Goal: Find specific page/section: Find specific page/section

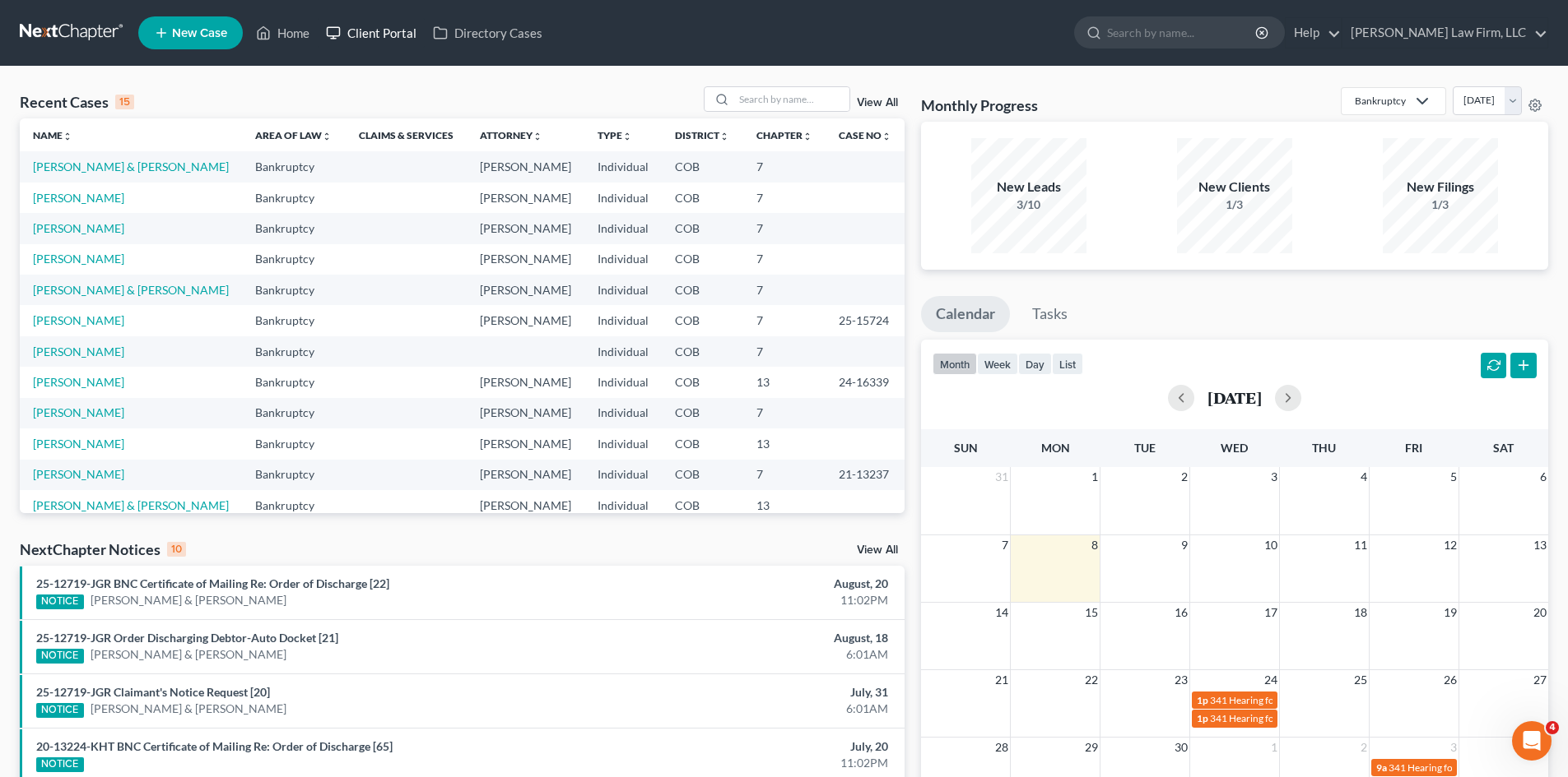
click at [368, 35] on link "Client Portal" at bounding box center [371, 33] width 107 height 29
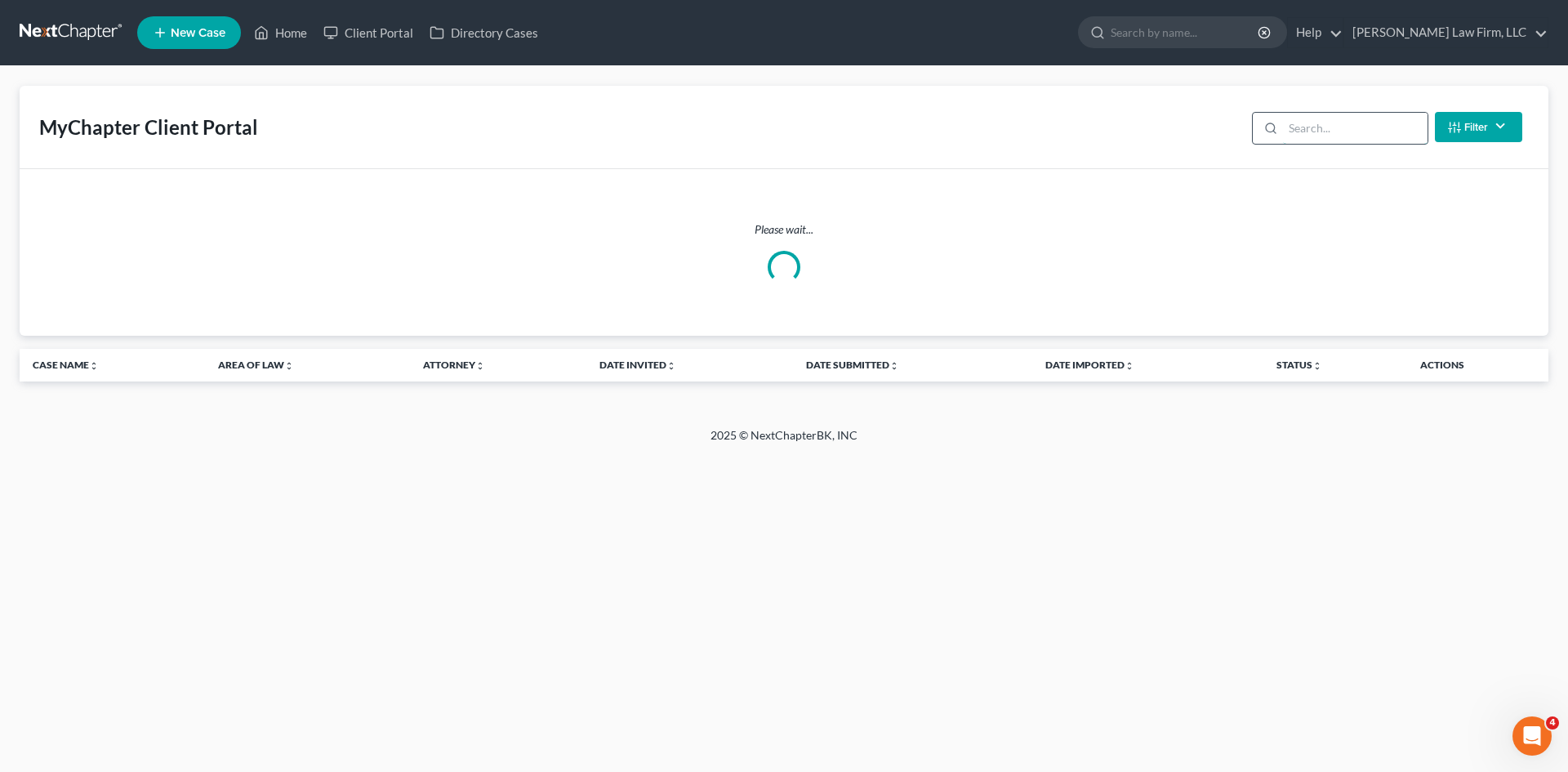
click at [1305, 130] on input "search" at bounding box center [1356, 128] width 145 height 31
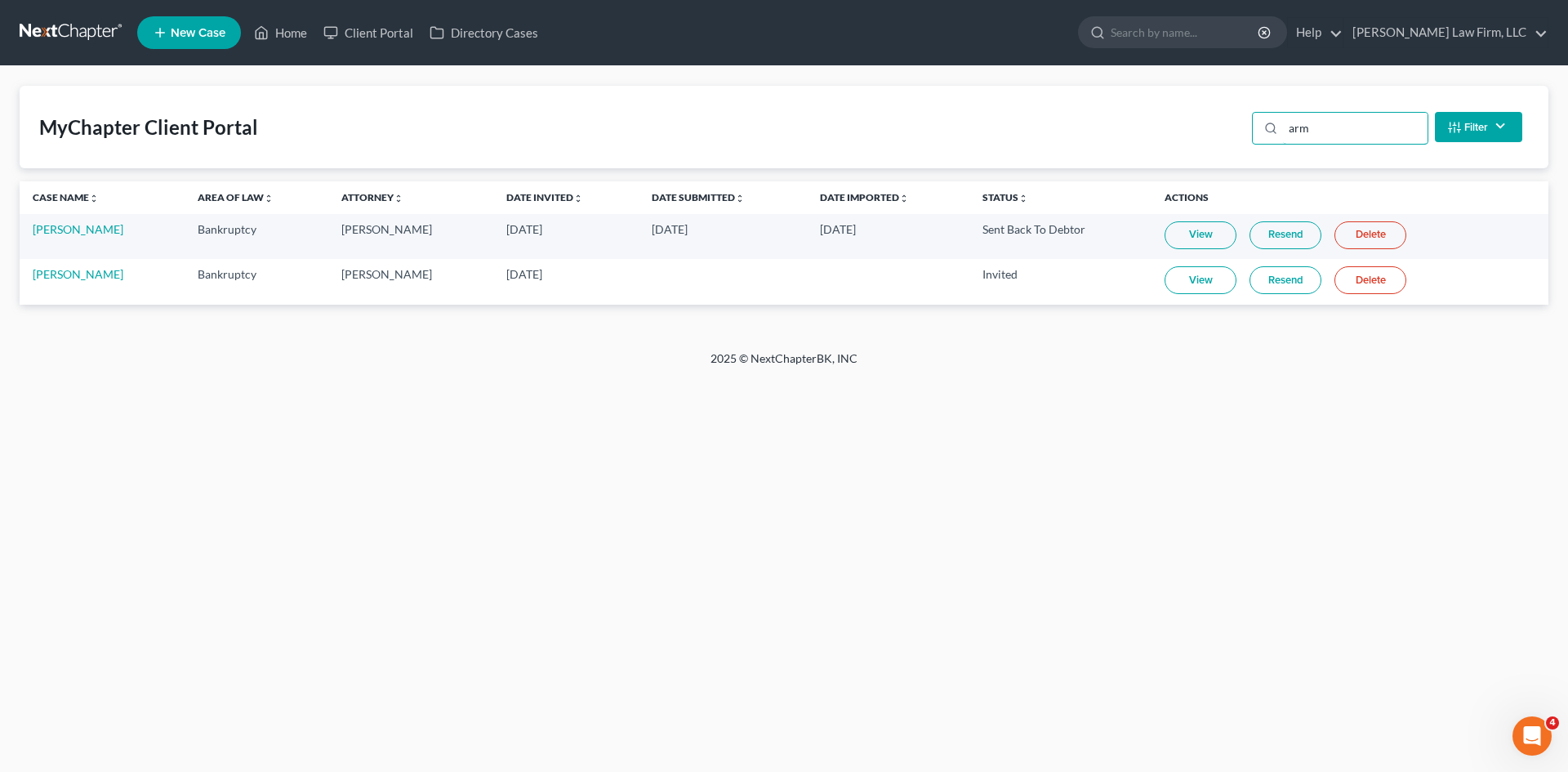
type input "arm"
click at [58, 43] on link at bounding box center [72, 33] width 105 height 29
